Goal: Transaction & Acquisition: Obtain resource

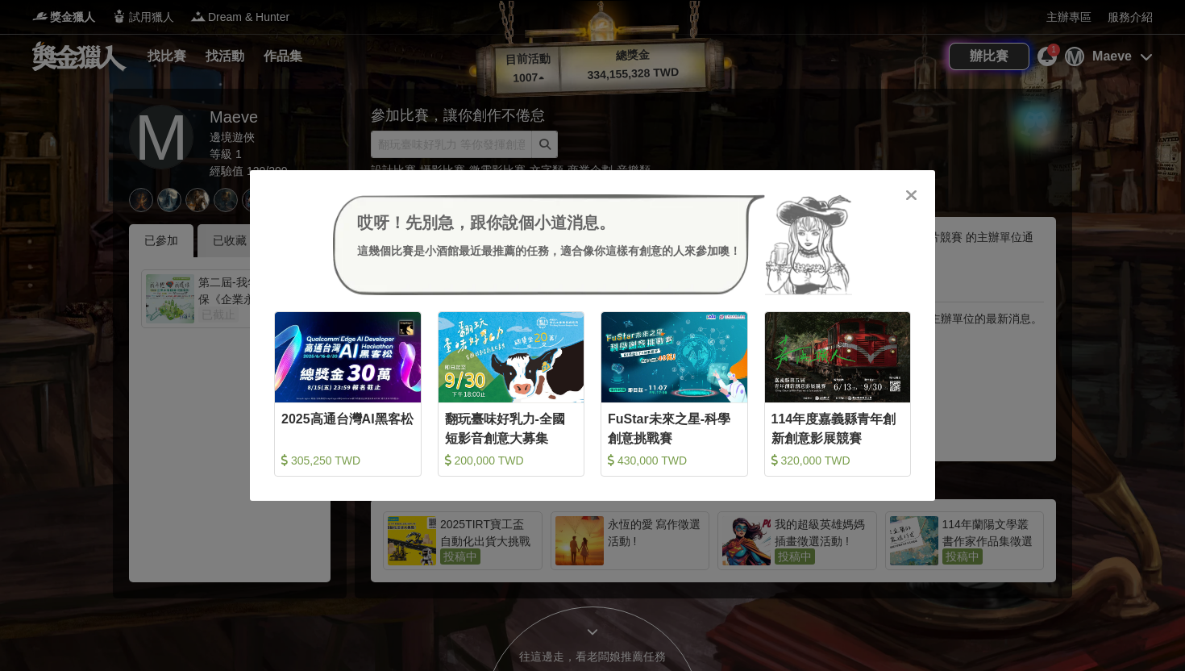
click at [763, 150] on div "哎呀！先別急，跟你說個小道消息。 這幾個比賽是小酒館最近最推薦的任務，適合像你這樣有創意的人來參加噢！ 收藏 2025高通台灣AI黑客松 305,250 TW…" at bounding box center [592, 335] width 1185 height 671
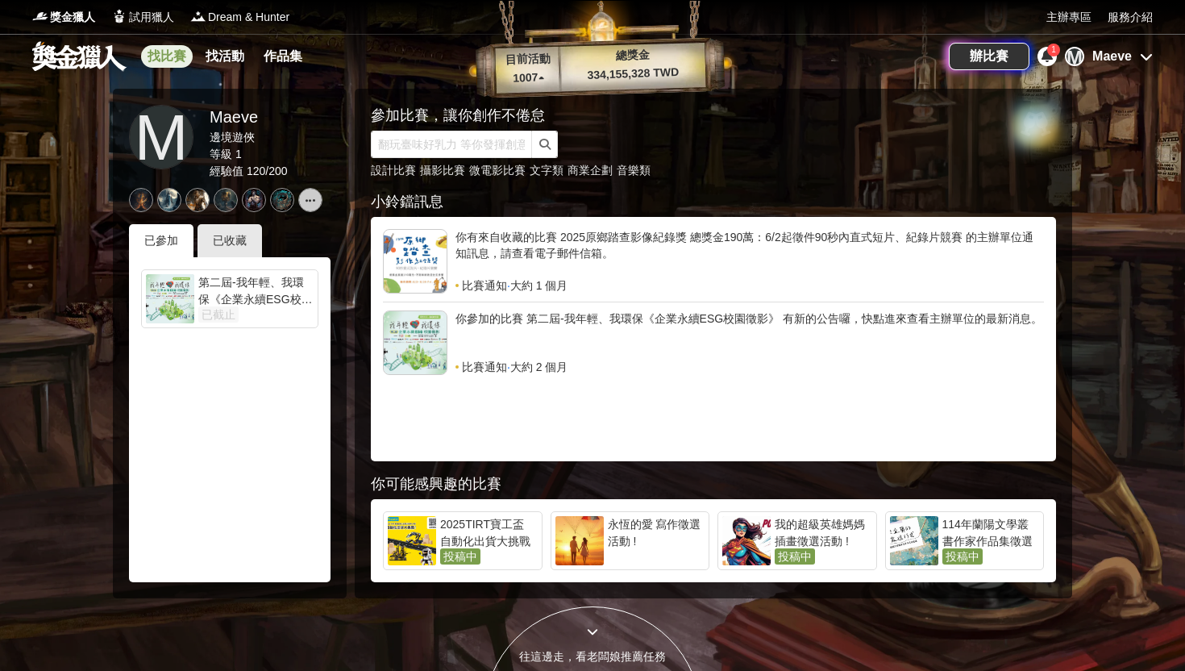
click at [169, 60] on link "找比賽" at bounding box center [167, 56] width 52 height 23
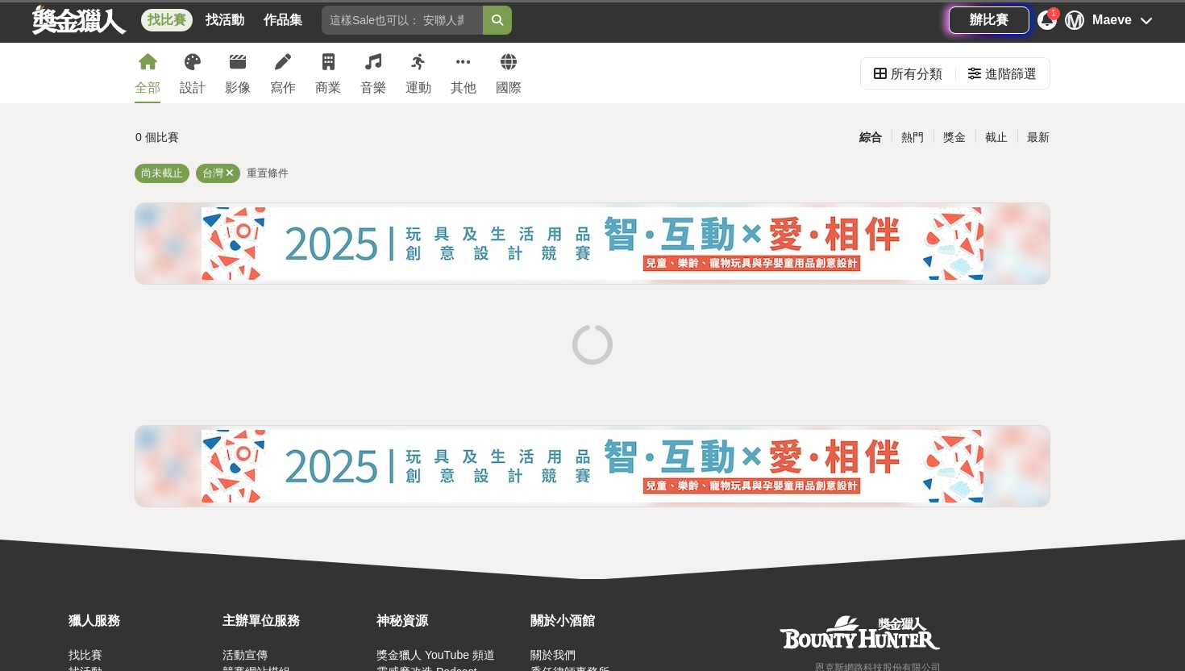
scroll to position [47, 0]
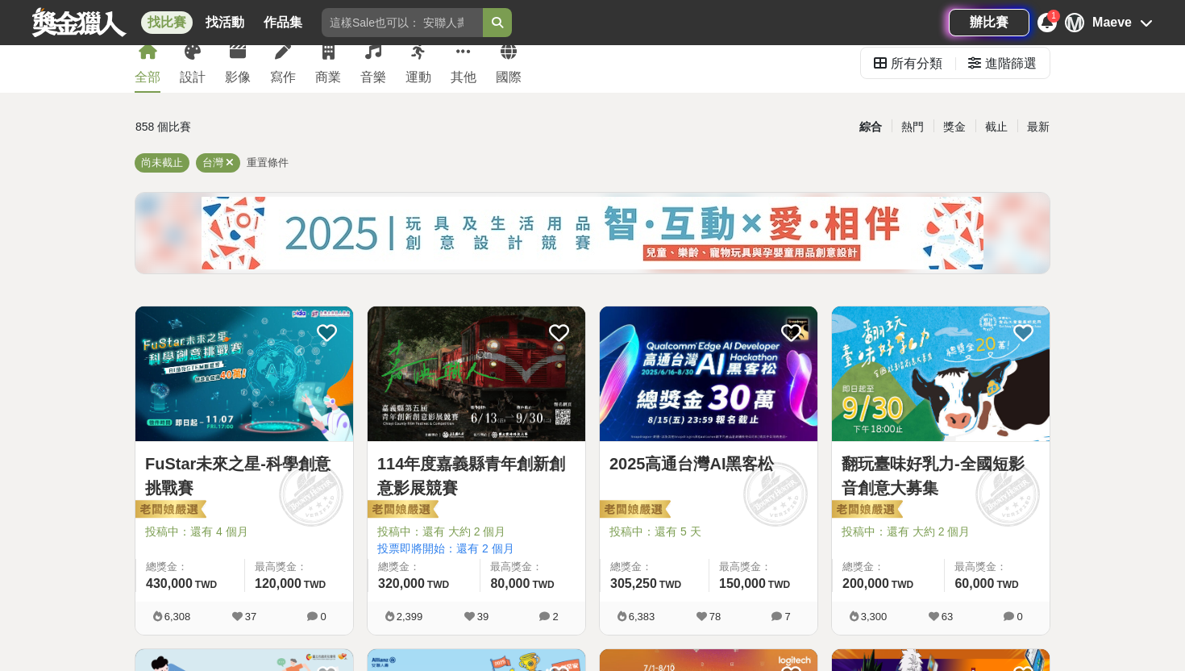
click at [439, 327] on img at bounding box center [477, 373] width 218 height 135
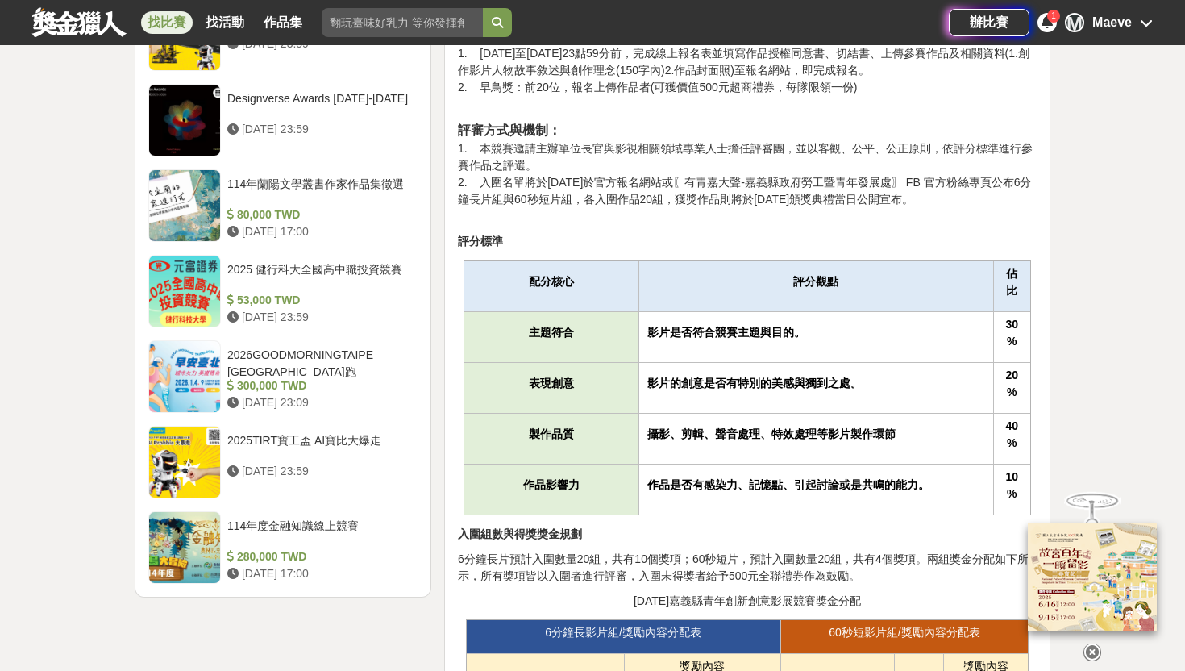
scroll to position [1847, 0]
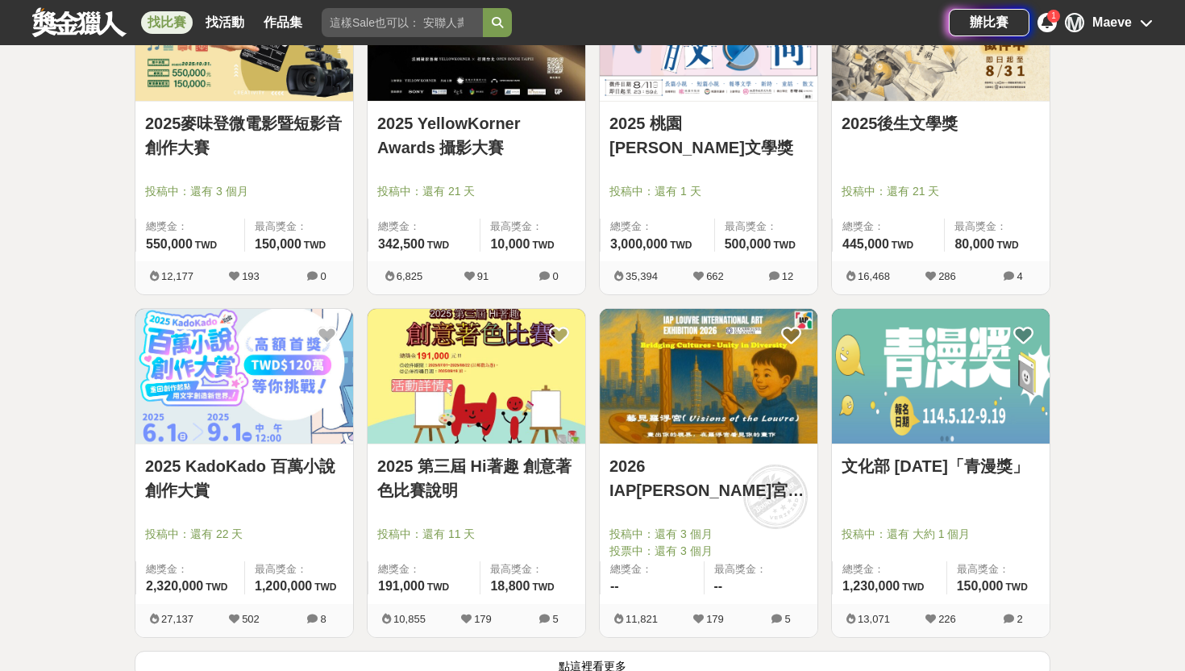
scroll to position [1829, 0]
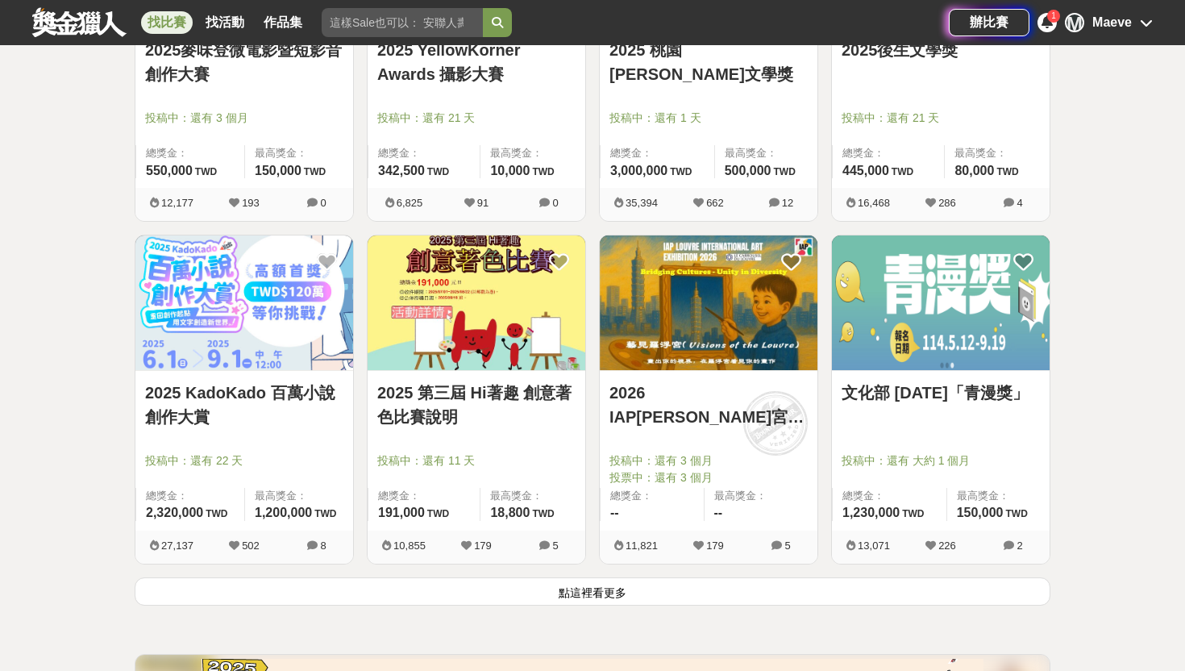
click at [677, 588] on button "點這裡看更多" at bounding box center [593, 591] width 916 height 28
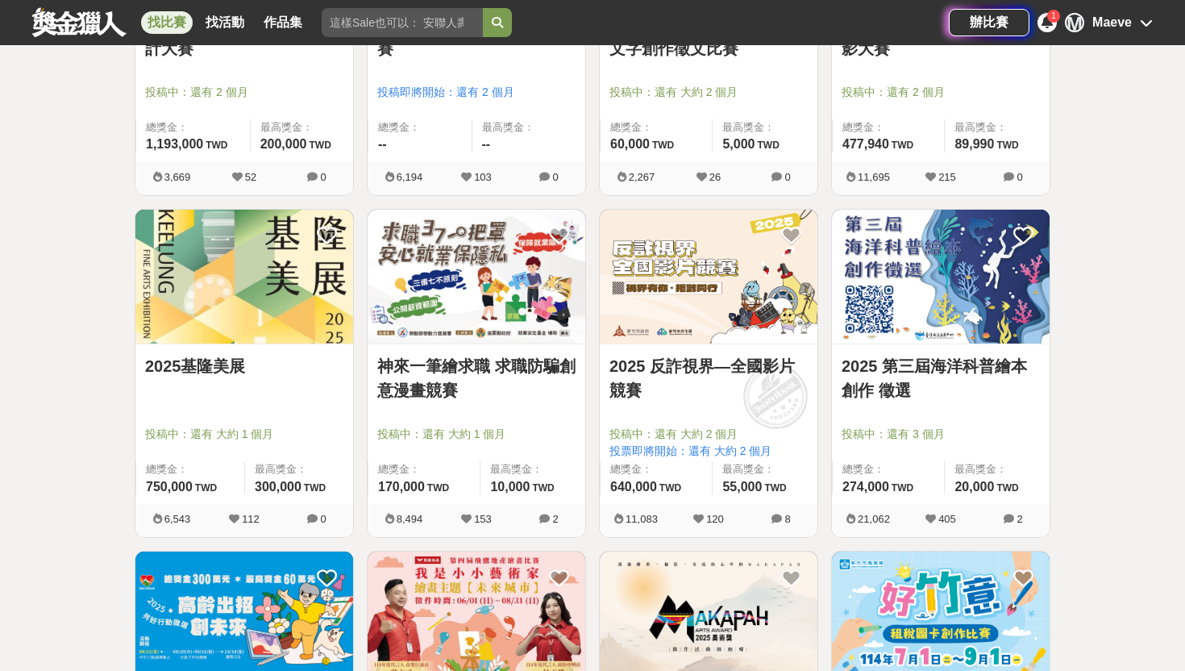
scroll to position [3228, 0]
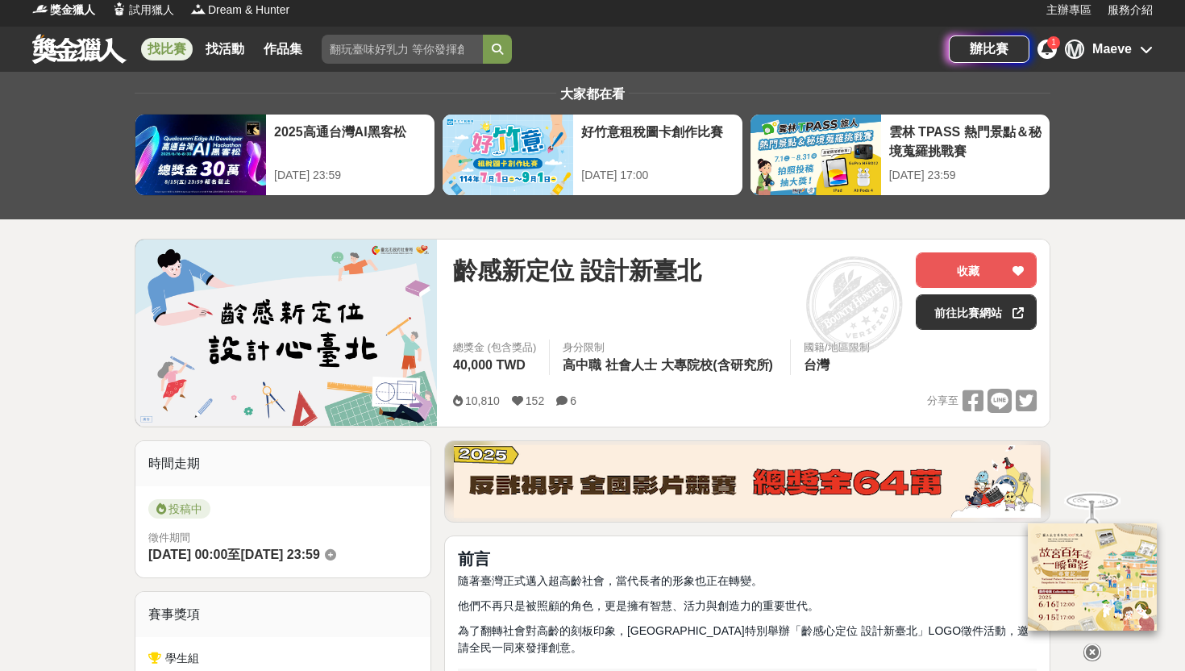
scroll to position [12, 0]
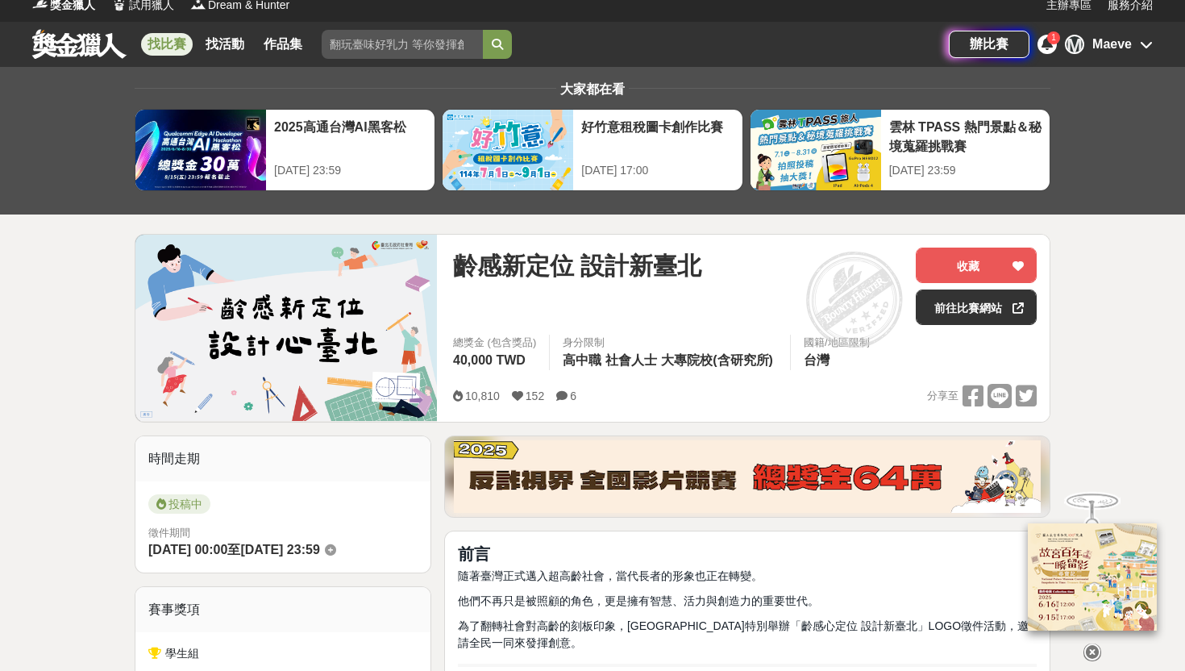
click at [815, 235] on div "齡感新定位 設計新臺北 收藏 前往比賽網站 總獎金 (包含獎品) 40,000 TWD 身分限制 高中職 社會人士 大專院校(含研究所) 國籍/地區限制 台灣…" at bounding box center [745, 328] width 610 height 187
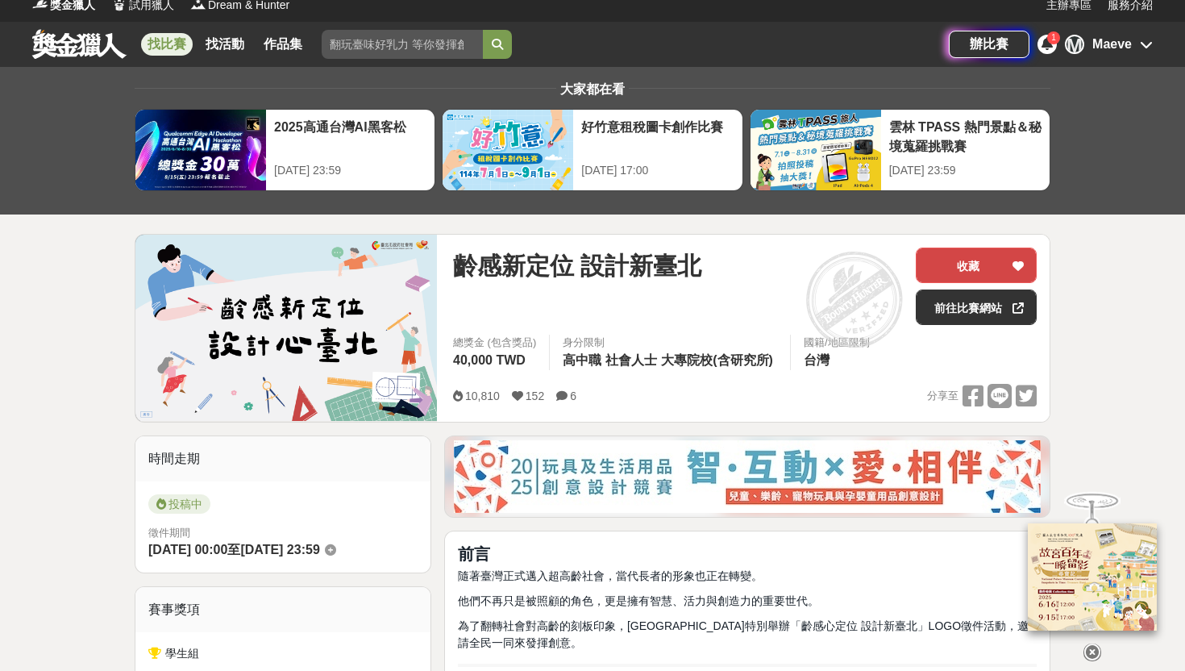
click at [988, 248] on button "收藏" at bounding box center [976, 265] width 121 height 35
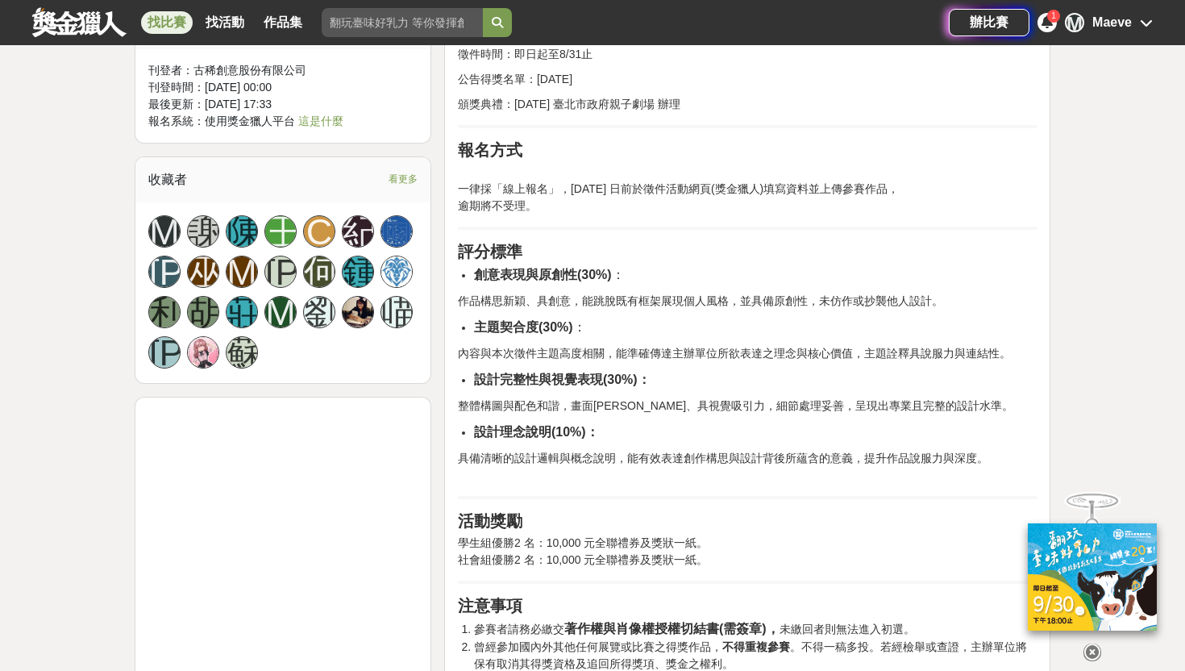
scroll to position [1109, 0]
